Goal: Task Accomplishment & Management: Manage account settings

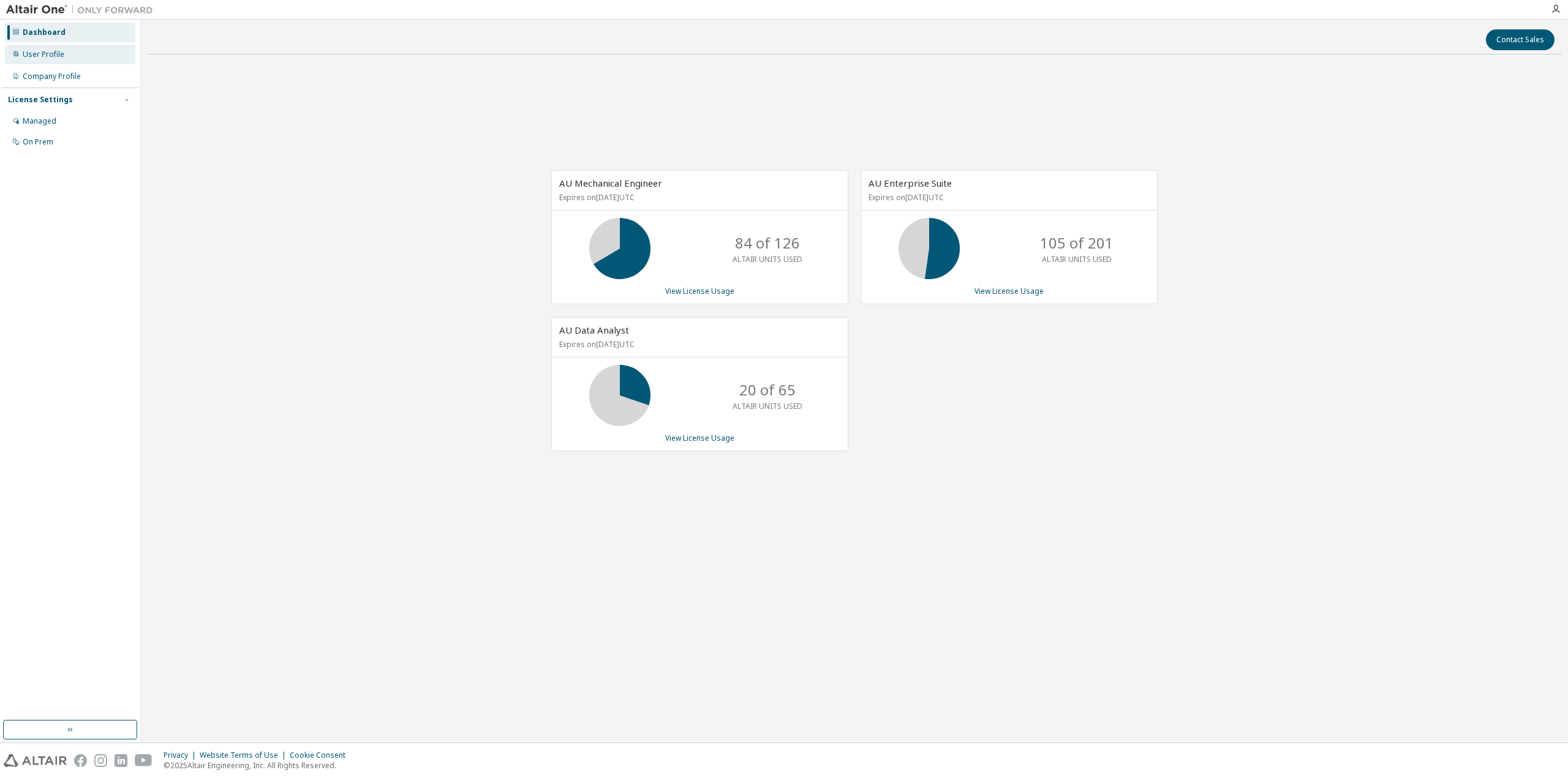
click at [44, 52] on div "User Profile" at bounding box center [43, 54] width 42 height 10
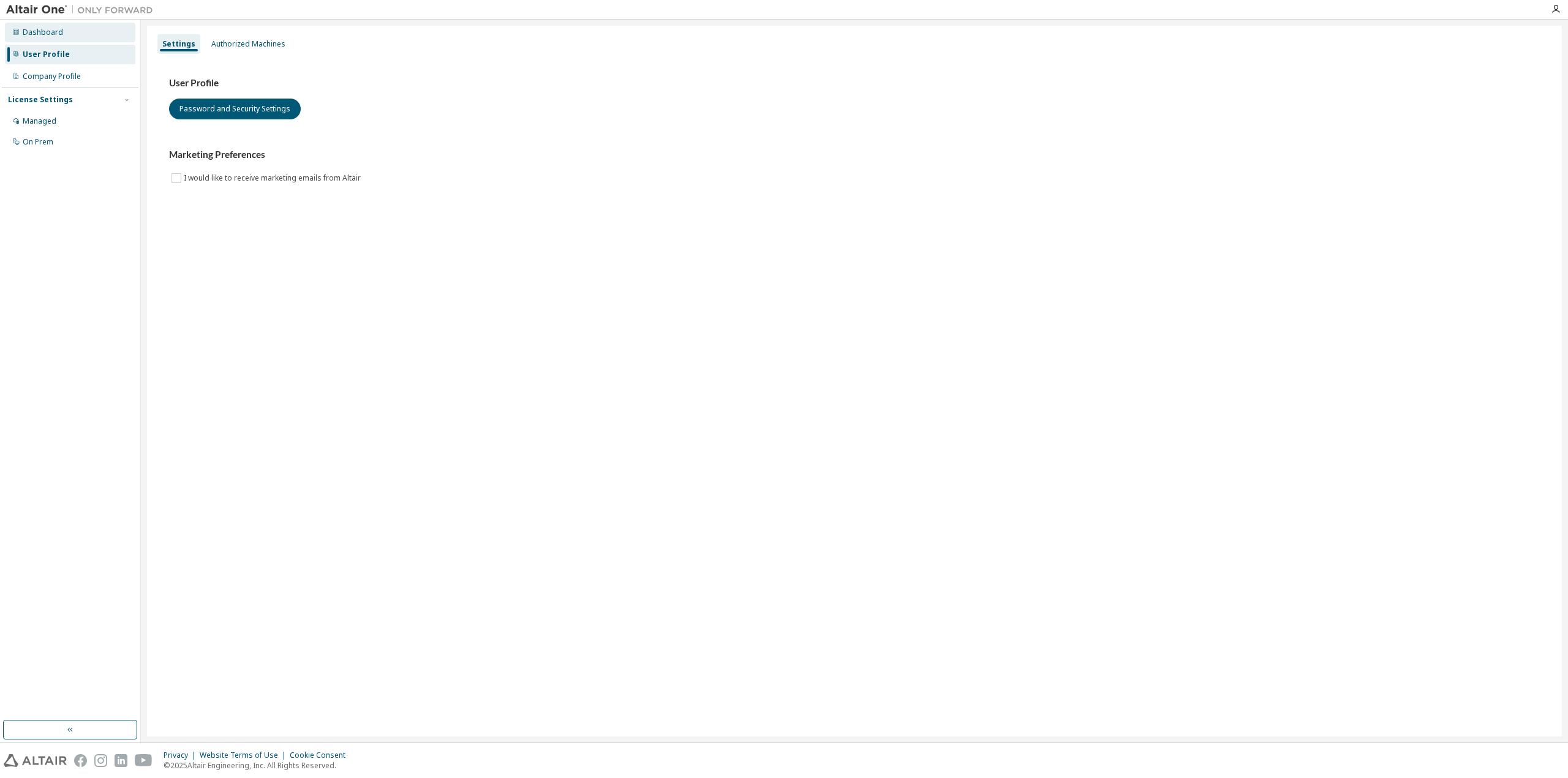
click at [44, 32] on div "Dashboard" at bounding box center [42, 32] width 40 height 10
